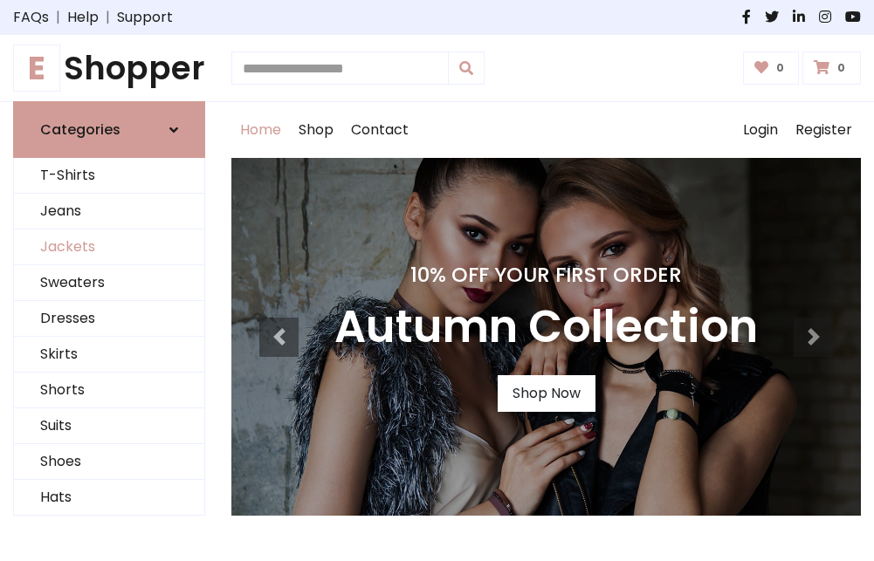
click at [109, 248] on link "Jackets" at bounding box center [109, 248] width 190 height 36
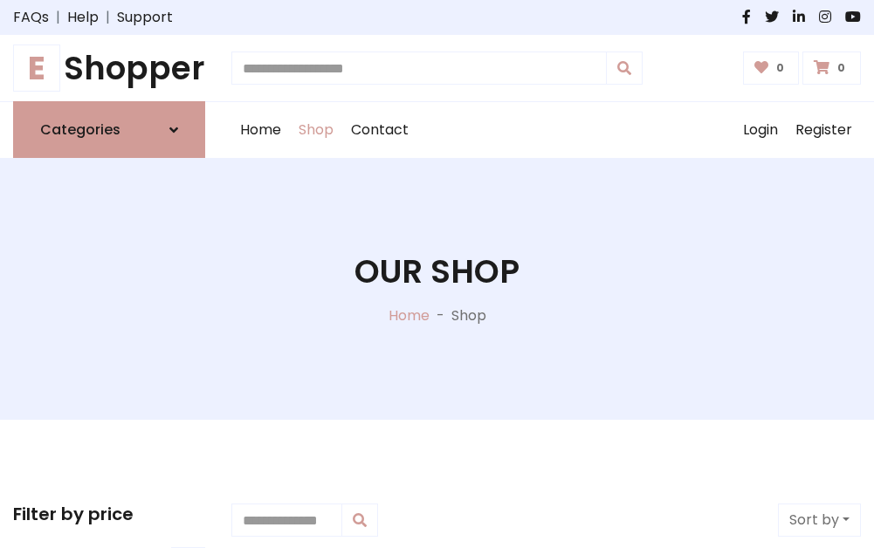
scroll to position [789, 0]
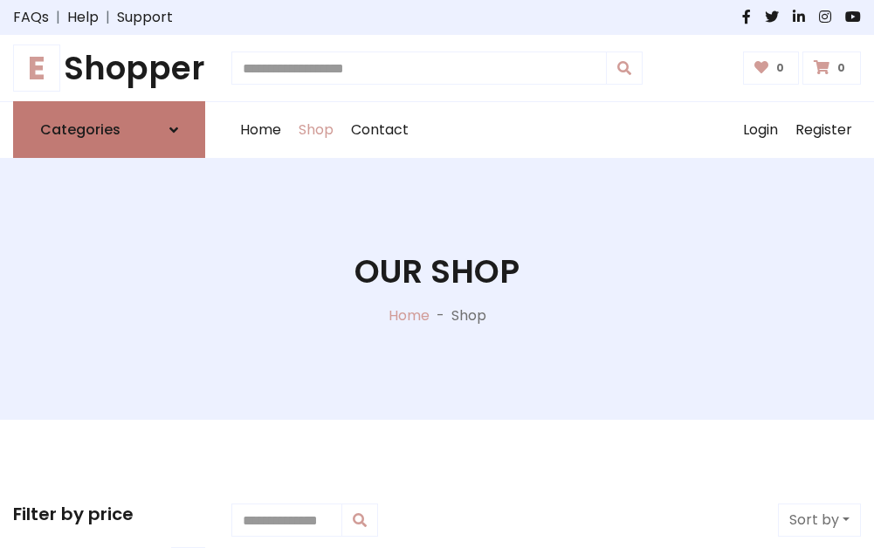
click at [109, 130] on h6 "Categories" at bounding box center [80, 129] width 80 height 17
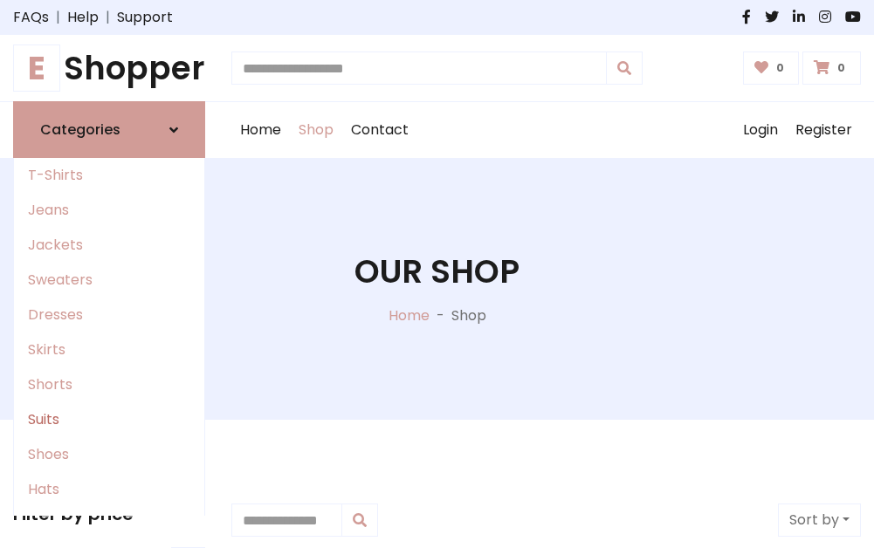
click at [109, 420] on link "Suits" at bounding box center [109, 420] width 190 height 35
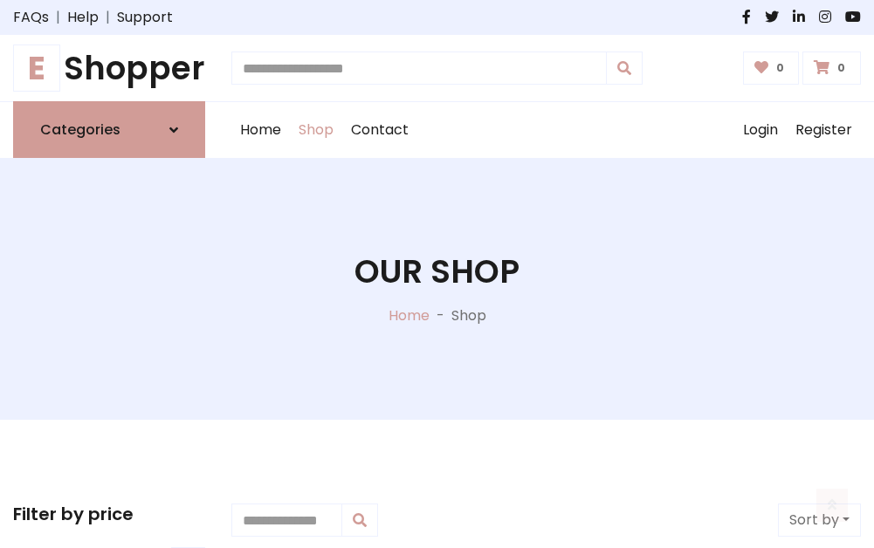
scroll to position [1262, 0]
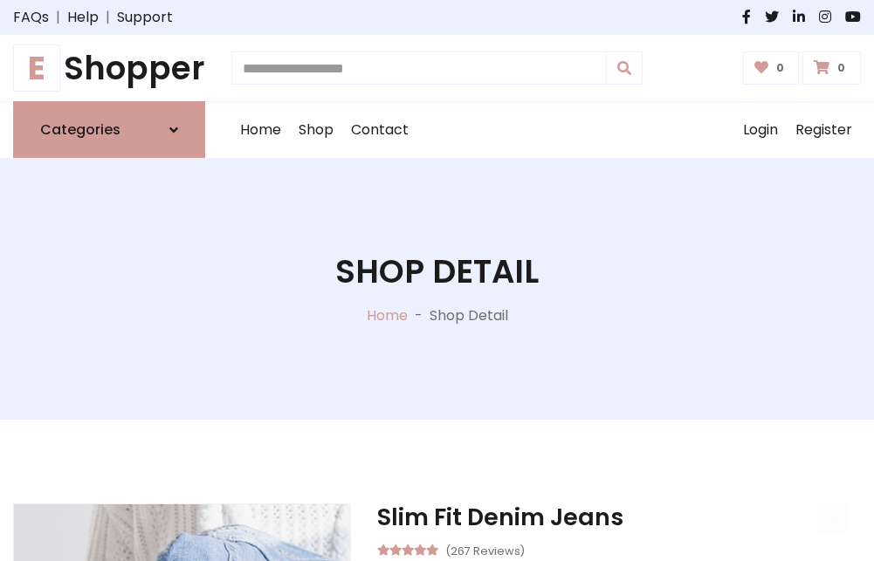
scroll to position [1632, 0]
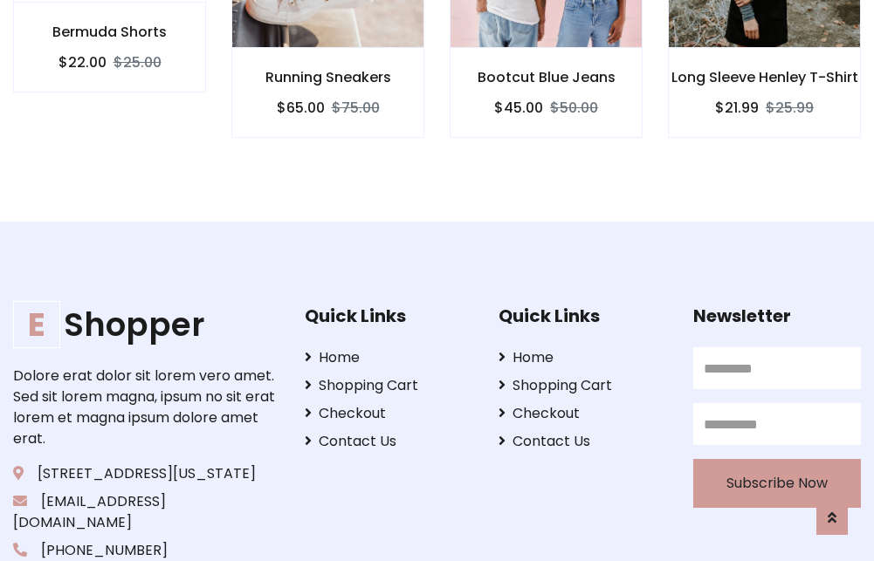
scroll to position [1630, 0]
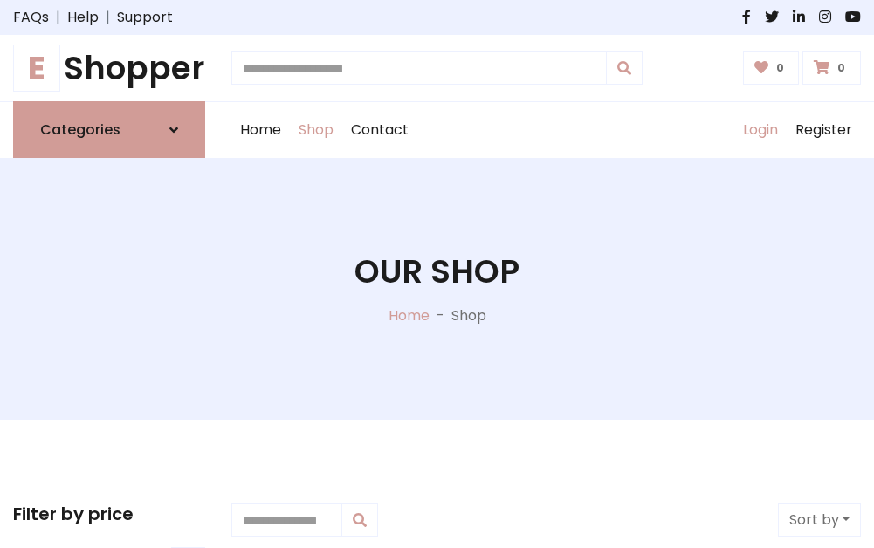
click at [760, 130] on link "Login" at bounding box center [760, 130] width 52 height 56
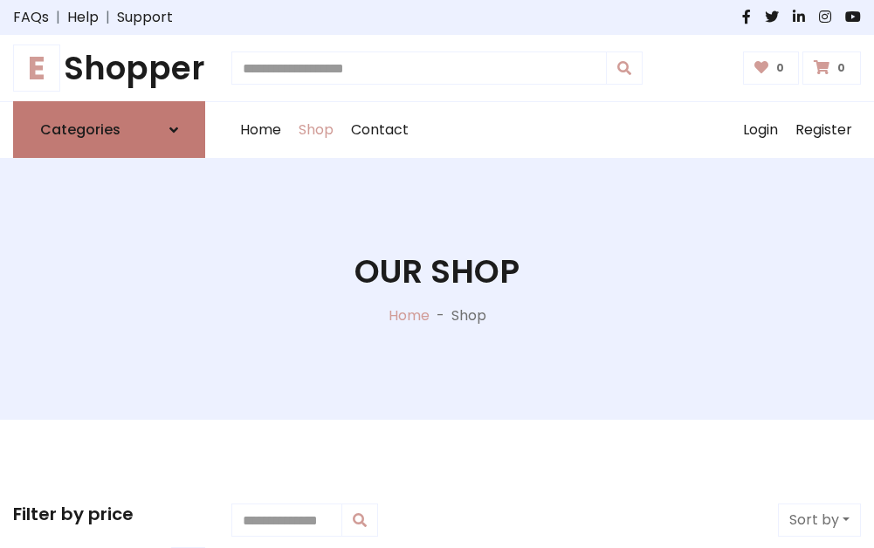
click at [174, 130] on icon at bounding box center [173, 130] width 9 height 14
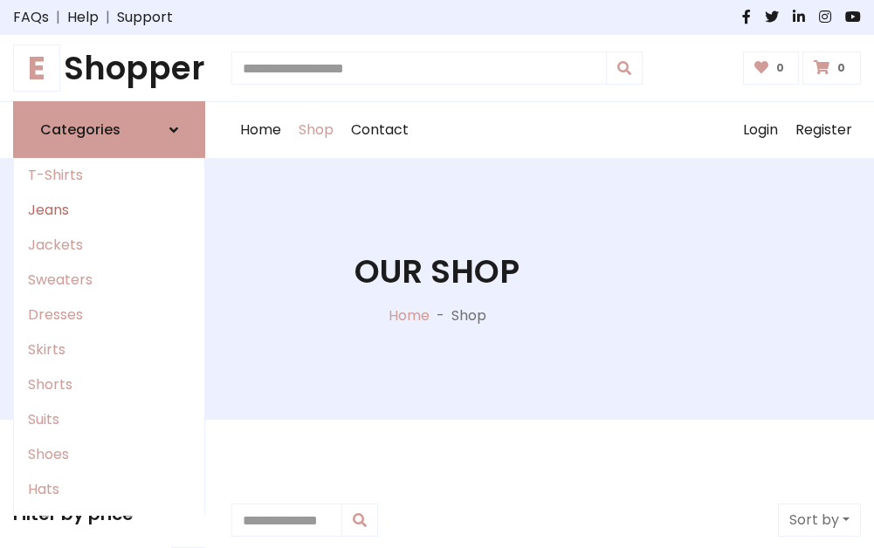
click at [109, 210] on link "Jeans" at bounding box center [109, 210] width 190 height 35
